Goal: Information Seeking & Learning: Learn about a topic

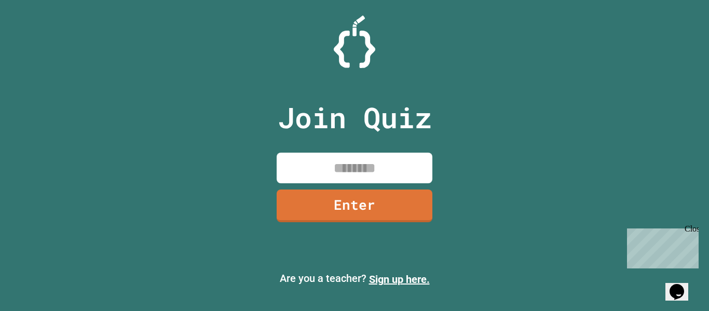
click at [318, 154] on input at bounding box center [355, 168] width 156 height 31
type input "********"
click at [345, 214] on link "Enter" at bounding box center [354, 204] width 151 height 34
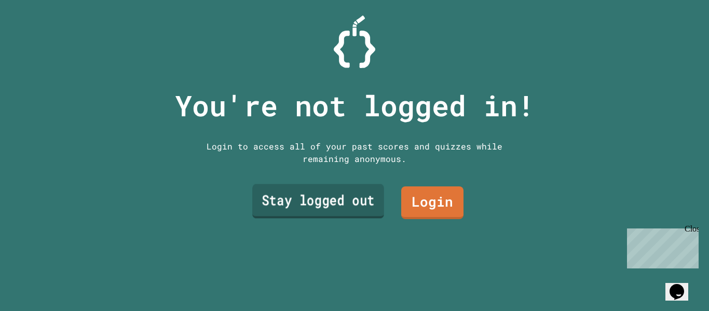
click at [333, 196] on link "Stay logged out" at bounding box center [318, 201] width 132 height 34
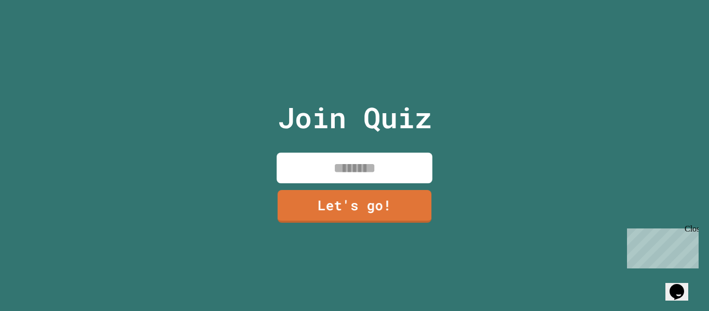
click at [346, 167] on input at bounding box center [355, 168] width 156 height 31
type input "*****"
click at [371, 206] on link "Let's go!" at bounding box center [354, 205] width 158 height 34
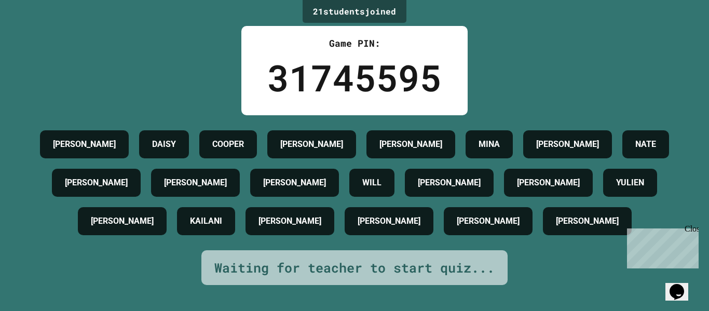
click at [696, 225] on div "Close" at bounding box center [691, 230] width 13 height 13
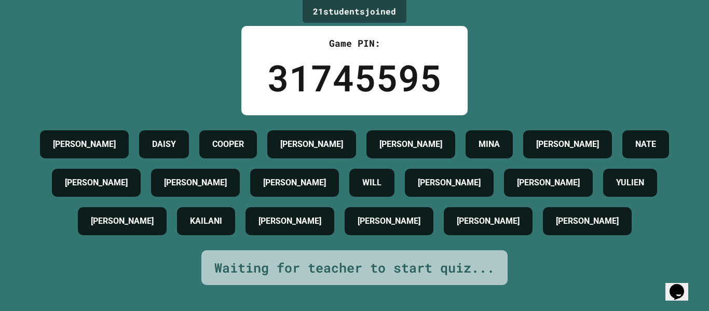
scroll to position [38, 0]
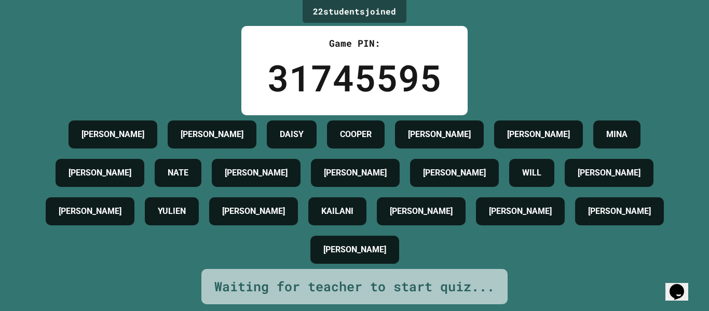
click at [453, 205] on h4 "[PERSON_NAME]" at bounding box center [421, 211] width 63 height 12
drag, startPoint x: 450, startPoint y: 197, endPoint x: 684, endPoint y: 202, distance: 234.8
click at [684, 202] on div "22 student s joined Game PIN: 31745595 [PERSON_NAME] [PERSON_NAME] [PERSON_NAME…" at bounding box center [354, 155] width 709 height 311
click at [288, 167] on h4 "[PERSON_NAME]" at bounding box center [256, 173] width 63 height 12
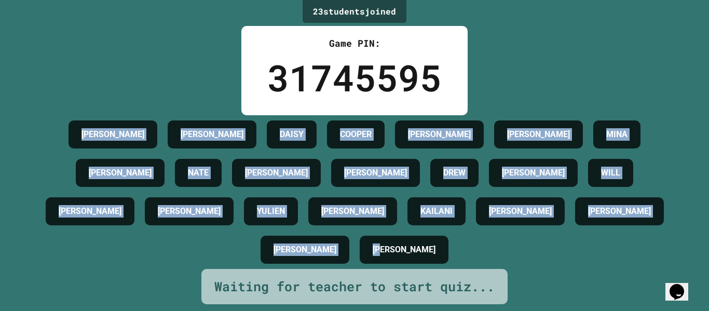
drag, startPoint x: 77, startPoint y: 100, endPoint x: 431, endPoint y: 242, distance: 381.2
click at [431, 242] on div "[PERSON_NAME] [PERSON_NAME] [PERSON_NAME] [PERSON_NAME] [PERSON_NAME] [PERSON_N…" at bounding box center [354, 192] width 657 height 154
click at [88, 159] on div "[PERSON_NAME]" at bounding box center [120, 173] width 89 height 28
drag, startPoint x: 66, startPoint y: 106, endPoint x: 480, endPoint y: 245, distance: 435.8
click at [480, 245] on div "[PERSON_NAME] [PERSON_NAME] [PERSON_NAME] [PERSON_NAME] [PERSON_NAME] [PERSON_N…" at bounding box center [354, 192] width 657 height 154
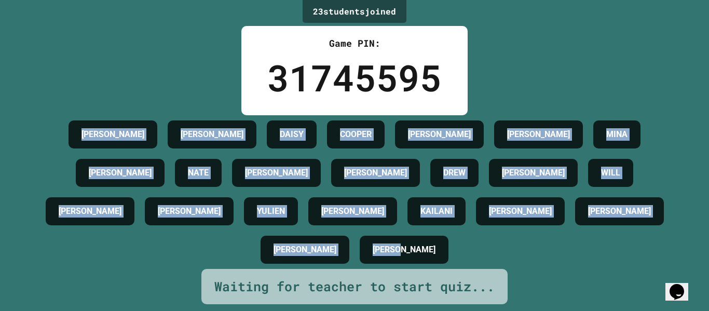
click at [419, 257] on div "[PERSON_NAME]" at bounding box center [404, 250] width 89 height 28
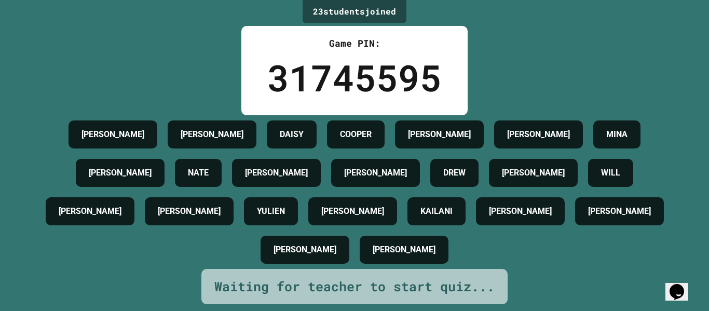
scroll to position [0, 0]
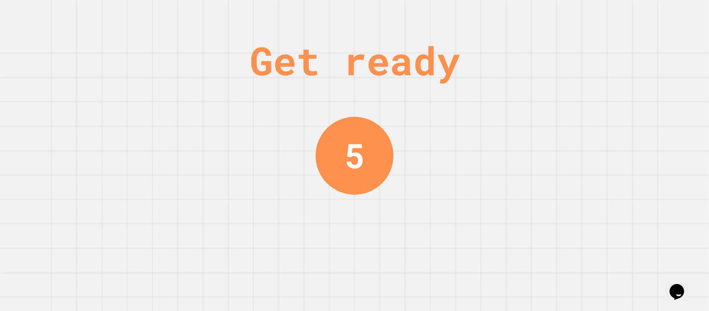
click at [455, 207] on div "Get ready 5" at bounding box center [354, 155] width 709 height 311
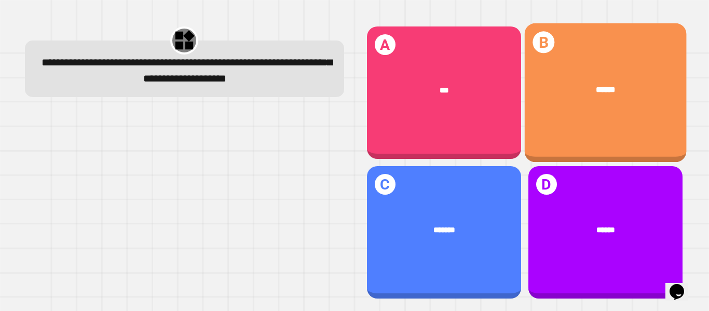
click at [566, 103] on div "******" at bounding box center [605, 90] width 162 height 45
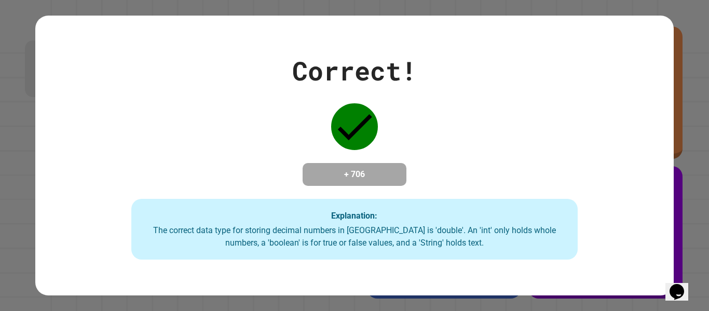
click at [416, 145] on div "Correct! + 706 Explanation: The correct data type for storing decimal numbers i…" at bounding box center [354, 155] width 638 height 209
click at [417, 139] on div "Correct! + 706 Explanation: The correct data type for storing decimal numbers i…" at bounding box center [354, 155] width 638 height 209
click at [360, 168] on h4 "+ 706" at bounding box center [354, 174] width 83 height 12
click at [550, 77] on div "Correct! + 706 Explanation: The correct data type for storing decimal numbers i…" at bounding box center [354, 155] width 638 height 209
click at [368, 249] on div "The correct data type for storing decimal numbers in [GEOGRAPHIC_DATA] is 'doub…" at bounding box center [355, 236] width 426 height 25
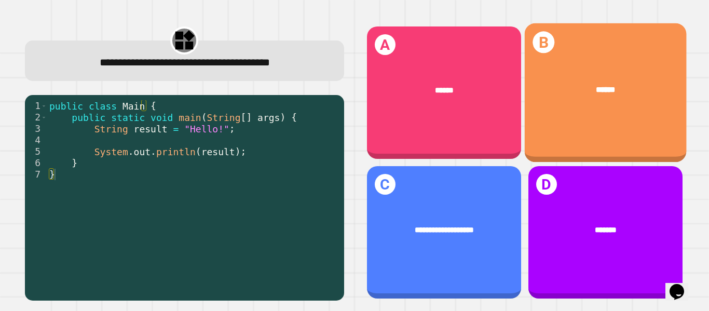
click at [582, 94] on div "******" at bounding box center [605, 90] width 162 height 45
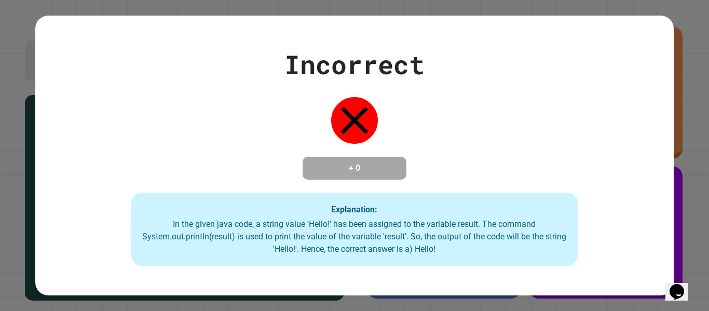
click at [172, 189] on div "Incorrect + 0 Explanation: In the given java code, a string value 'Hello!' has …" at bounding box center [354, 155] width 638 height 221
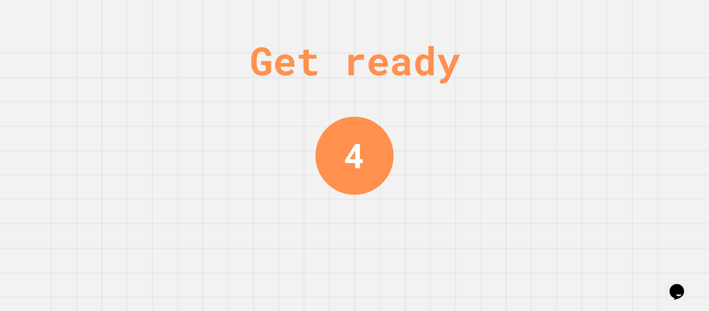
drag, startPoint x: 285, startPoint y: 201, endPoint x: 258, endPoint y: 237, distance: 44.5
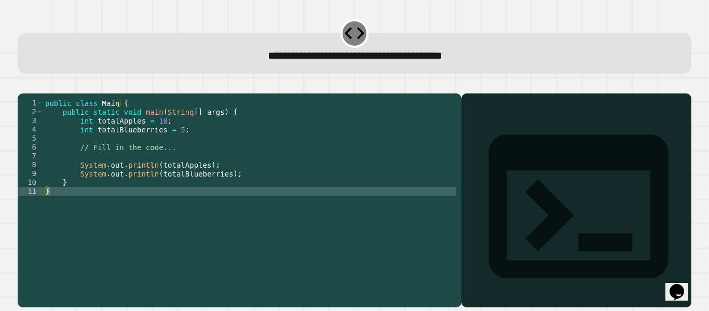
click at [90, 207] on div "public class Main { public static void main ( String [ ] args ) { int totalAppl…" at bounding box center [249, 191] width 413 height 185
click at [237, 193] on div "public class Main { public static void main ( String [ ] args ) { int totalAppl…" at bounding box center [249, 191] width 413 height 185
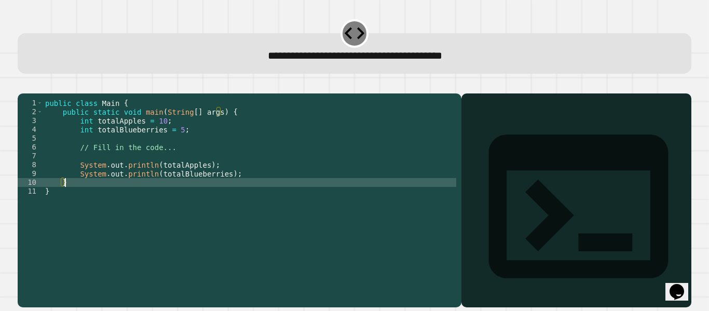
click at [241, 191] on div "public class Main { public static void main ( String [ ] args ) { int totalAppl…" at bounding box center [249, 191] width 413 height 185
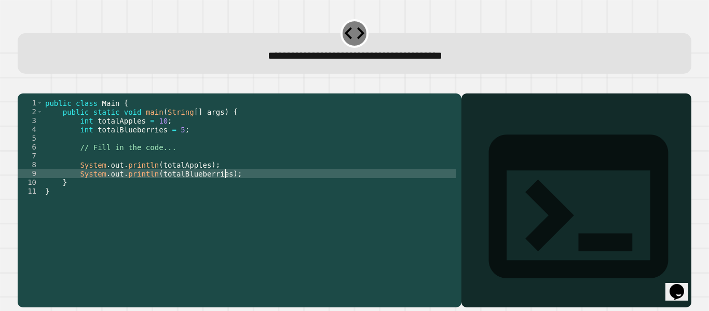
type textarea "**********"
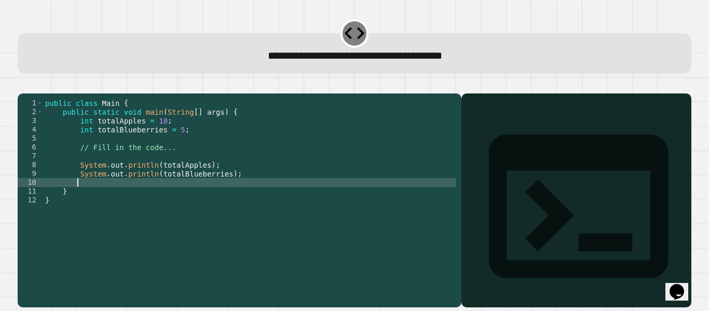
type textarea "*"
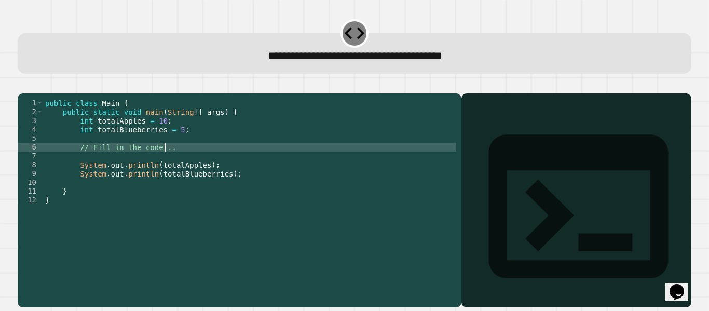
click at [200, 162] on div "public class Main { public static void main ( String [ ] args ) { int totalAppl…" at bounding box center [249, 191] width 413 height 185
click at [23, 85] on icon "button" at bounding box center [23, 85] width 0 height 0
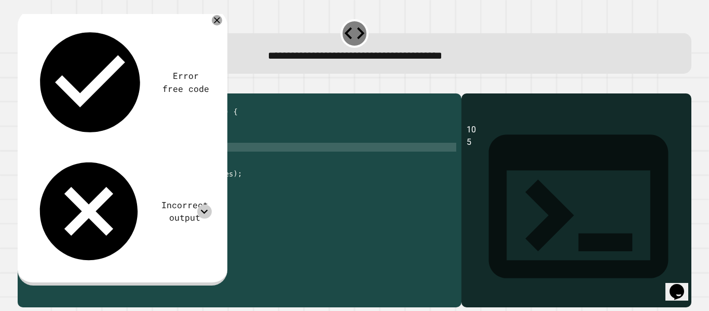
click at [207, 205] on icon at bounding box center [204, 212] width 14 height 14
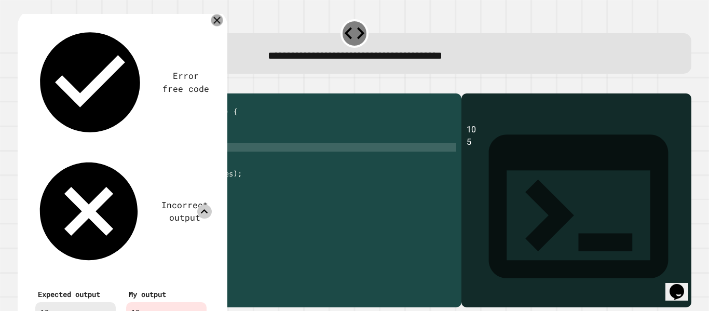
click at [218, 17] on icon at bounding box center [217, 21] width 12 height 12
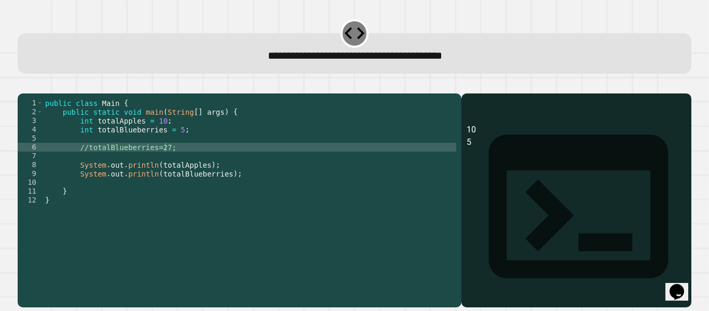
scroll to position [0, 2]
click at [82, 167] on div "public class Main { public static void main ( String [ ] args ) { int totalAppl…" at bounding box center [249, 191] width 413 height 185
click at [83, 161] on div "public class Main { public static void main ( String [ ] args ) { int totalAppl…" at bounding box center [249, 191] width 413 height 185
click at [85, 160] on div "public class Main { public static void main ( String [ ] args ) { int totalAppl…" at bounding box center [249, 191] width 413 height 185
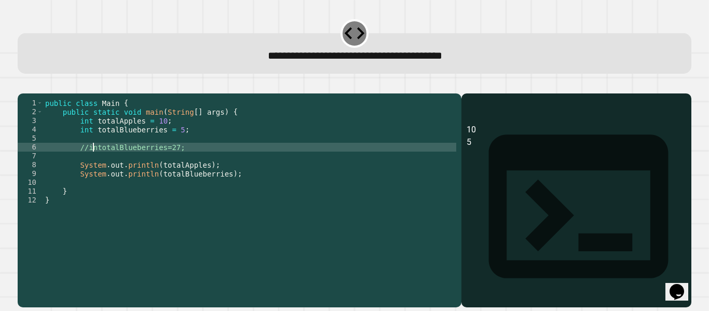
type textarea "**********"
click at [203, 161] on div "public class Main { public static void main ( String [ ] args ) { int totalAppl…" at bounding box center [249, 191] width 413 height 185
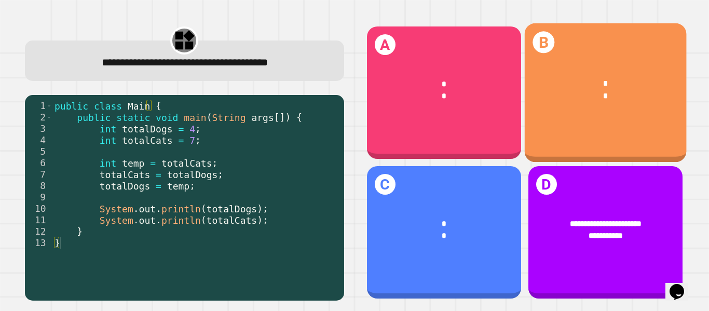
click at [565, 90] on div "*" at bounding box center [606, 96] width 129 height 12
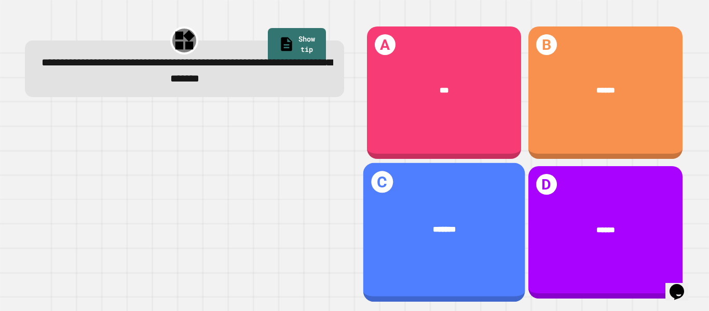
click at [399, 223] on div "*******" at bounding box center [444, 229] width 129 height 12
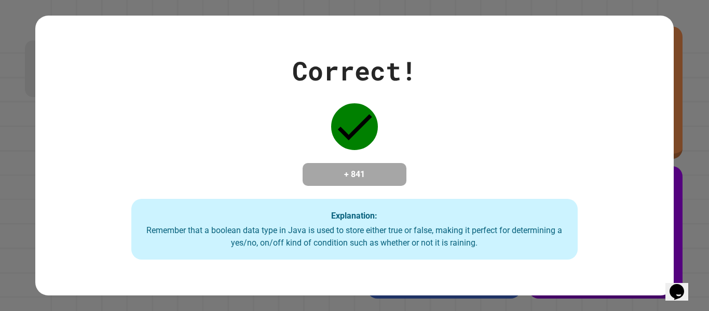
click at [685, 291] on div "Opens Chat This icon Opens the chat window." at bounding box center [677, 292] width 17 height 17
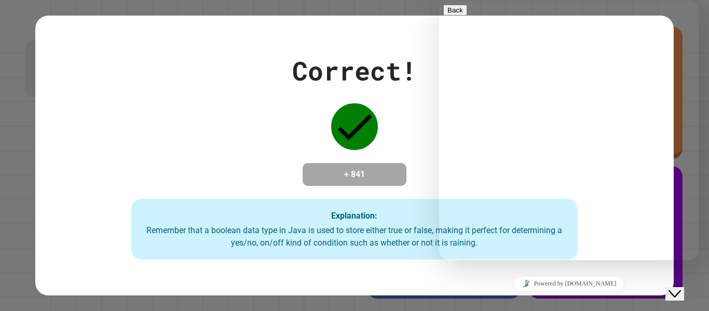
click at [439, 1] on div "Rate this chat Upload File Insert emoji" at bounding box center [439, 1] width 0 height 0
click at [439, 1] on textarea at bounding box center [439, 1] width 0 height 0
type textarea "**********"
click at [451, 16] on button "Back" at bounding box center [455, 10] width 24 height 11
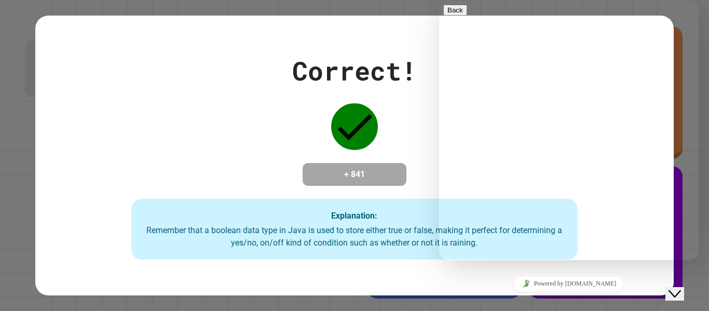
click at [428, 25] on div "Correct! + 841 Explanation: Remember that a boolean data type in Java is used t…" at bounding box center [354, 156] width 638 height 280
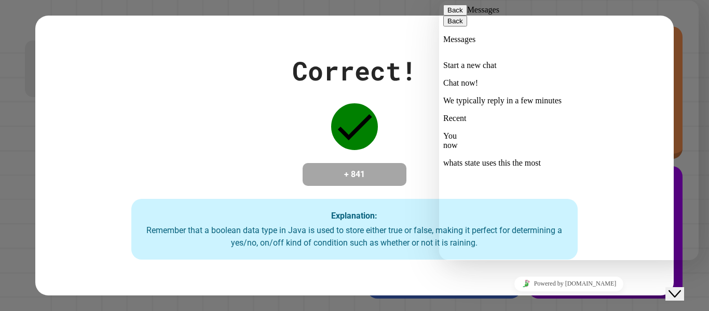
click at [459, 11] on button "Back" at bounding box center [455, 10] width 24 height 11
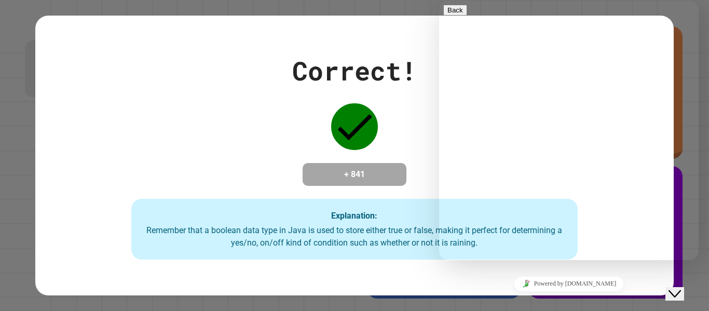
click at [400, 53] on div "Correct!" at bounding box center [354, 70] width 125 height 39
click at [676, 290] on icon "Chat widget" at bounding box center [675, 293] width 12 height 7
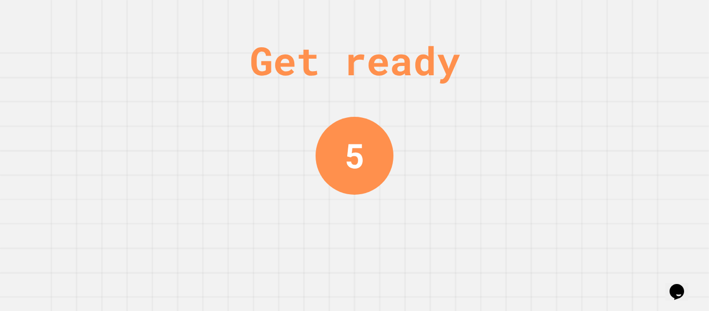
scroll to position [0, 0]
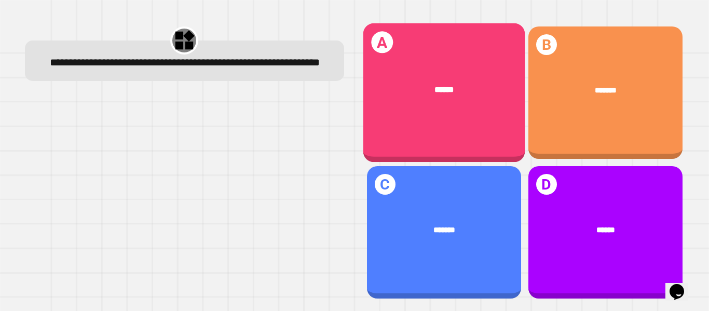
click at [437, 29] on div "A ******" at bounding box center [444, 92] width 162 height 139
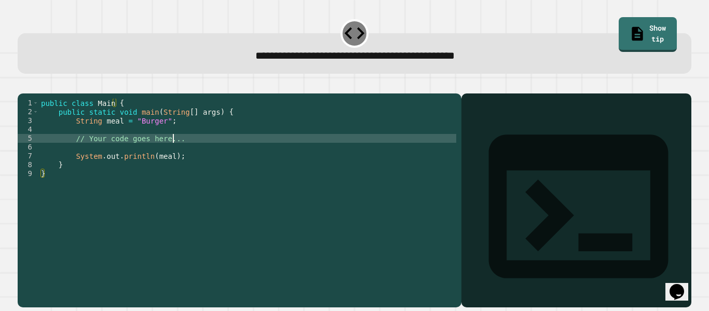
click at [174, 154] on div "public class Main { public static void main ( String [ ] args ) { String meal =…" at bounding box center [247, 191] width 417 height 185
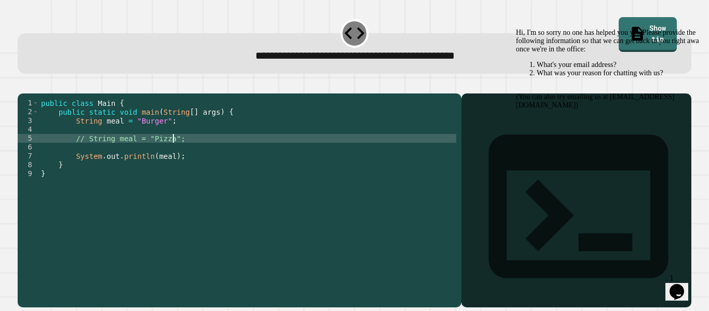
type textarea "**********"
click at [516, 29] on icon "Chat attention grabber" at bounding box center [516, 29] width 0 height 0
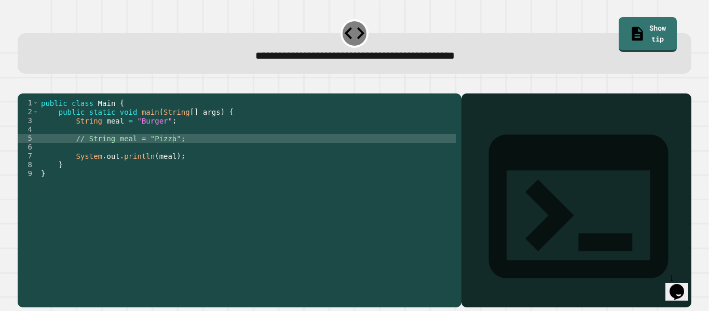
click at [684, 286] on icon "Chat widget" at bounding box center [677, 292] width 15 height 16
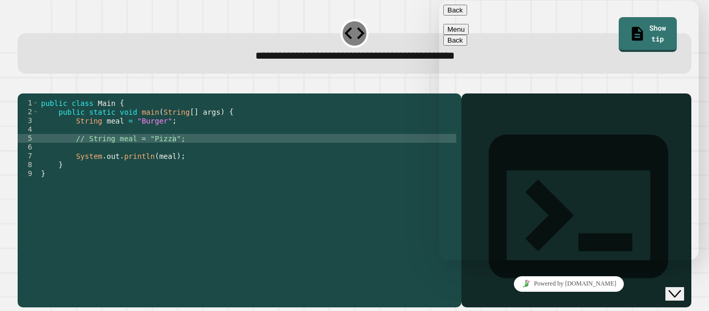
click at [439, 1] on textarea at bounding box center [439, 1] width 0 height 0
type textarea "****"
type textarea "*"
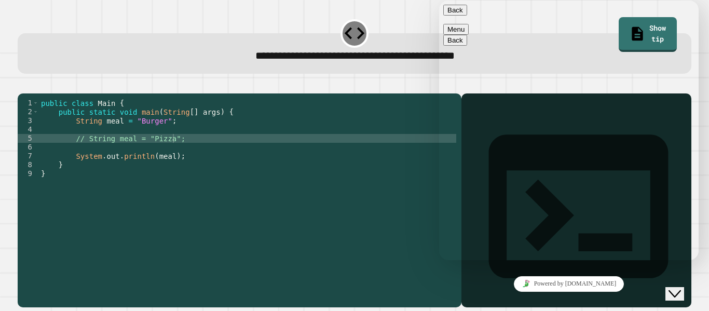
click at [463, 14] on span "Back" at bounding box center [463, 10] width 0 height 8
click at [695, 274] on div "Close Chat This icon closes the chat window." at bounding box center [682, 274] width 25 height 0
click at [679, 288] on icon "Close Chat This icon closes the chat window." at bounding box center [675, 294] width 12 height 12
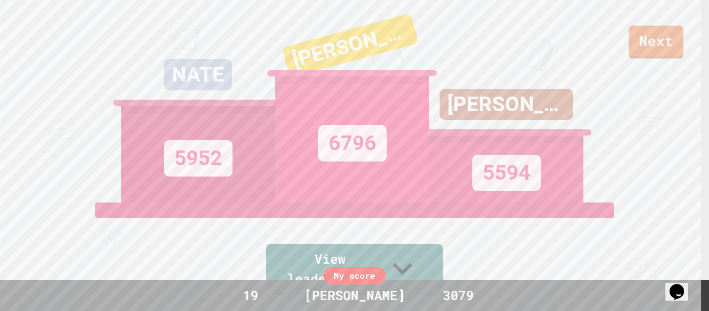
click at [652, 36] on link "Next" at bounding box center [656, 41] width 55 height 33
